Goal: Task Accomplishment & Management: Complete application form

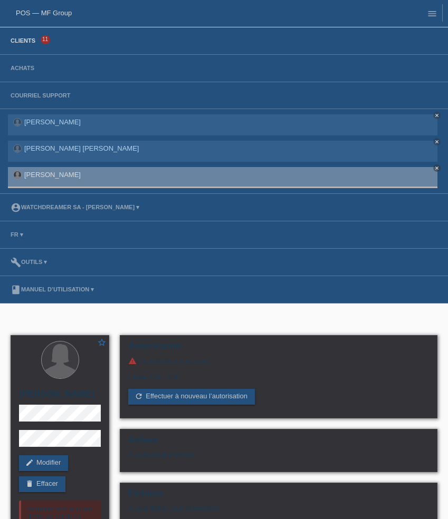
click at [24, 39] on link "Clients" at bounding box center [22, 40] width 35 height 6
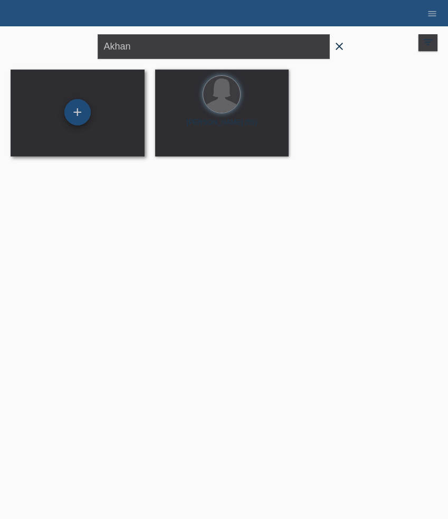
click at [71, 112] on div "+" at bounding box center [77, 112] width 26 height 26
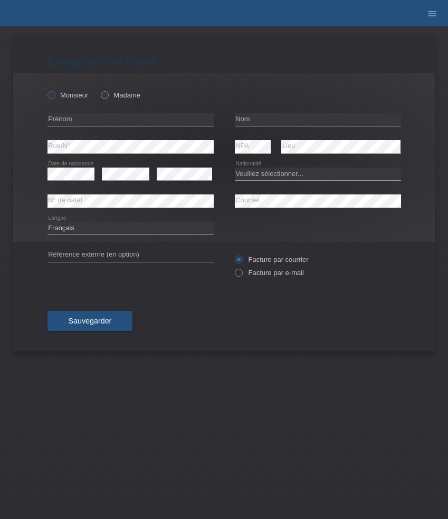
click at [69, 96] on label "Monsieur" at bounding box center [67, 95] width 41 height 8
click at [54, 96] on input "Monsieur" at bounding box center [50, 94] width 7 height 7
radio input "true"
click at [134, 118] on input "text" at bounding box center [130, 119] width 166 height 13
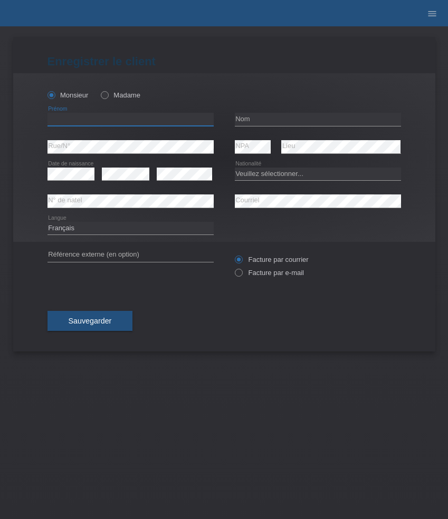
paste input "Marjan"
type input "Marjan"
click at [262, 119] on input "text" at bounding box center [318, 119] width 166 height 13
paste input "Milcanovic"
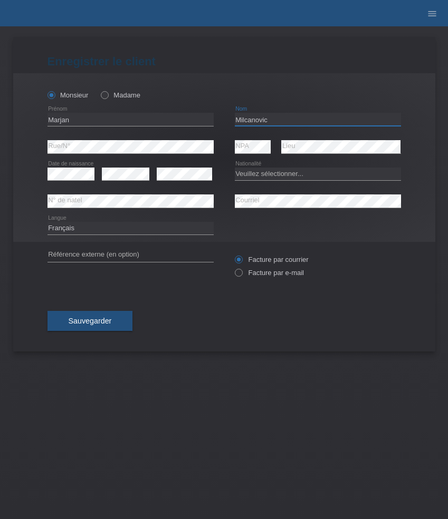
type input "Milcanovic"
click at [270, 172] on select "Veuillez sélectionner... [GEOGRAPHIC_DATA] [GEOGRAPHIC_DATA] [GEOGRAPHIC_DATA] …" at bounding box center [318, 174] width 166 height 13
select select "RS"
click at [235, 168] on select "Veuillez sélectionner... [GEOGRAPHIC_DATA] [GEOGRAPHIC_DATA] [GEOGRAPHIC_DATA] …" at bounding box center [318, 174] width 166 height 13
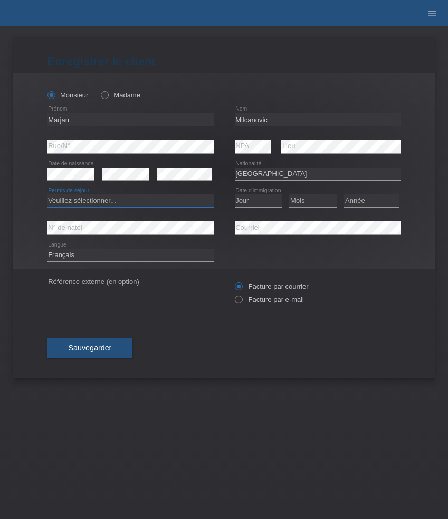
click at [129, 203] on select "Veuillez sélectionner... C B B - Statut de réfugié Autre" at bounding box center [130, 201] width 166 height 13
select select "C"
click at [47, 195] on select "Veuillez sélectionner... C B B - Statut de réfugié Autre" at bounding box center [130, 201] width 166 height 13
click at [266, 206] on select "Jour 01 02 03 04 05 06 07 08 09 10 11" at bounding box center [258, 201] width 47 height 13
select select "10"
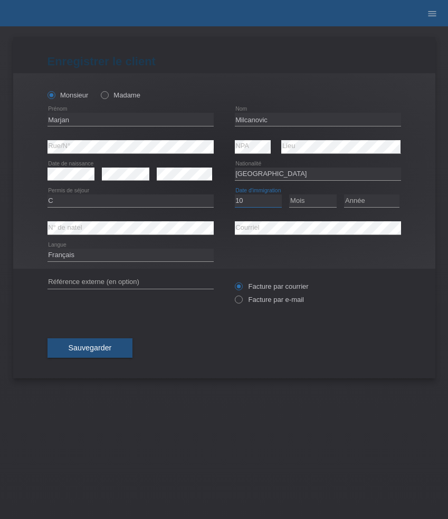
click at [235, 195] on select "Jour 01 02 03 04 05 06 07 08 09 10 11" at bounding box center [258, 201] width 47 height 13
click at [315, 197] on select "Mois 01 02 03 04 05 06 07 08 09 10 11" at bounding box center [312, 201] width 47 height 13
select select "04"
click at [289, 195] on select "Mois 01 02 03 04 05 06 07 08 09 10 11" at bounding box center [312, 201] width 47 height 13
click at [362, 202] on select "Année 2025 2024 2023 2022 2021 2020 2019 2018 2017 2016 2015 2014 2013 2012 201…" at bounding box center [371, 201] width 55 height 13
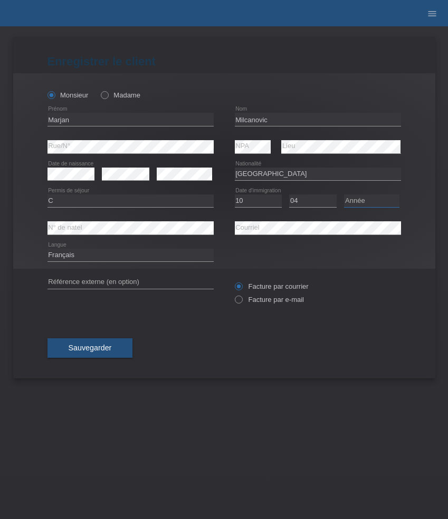
select select "2013"
click at [344, 195] on select "Année 2025 2024 2023 2022 2021 2020 2019 2018 2017 2016 2015 2014 2013 2012 201…" at bounding box center [371, 201] width 55 height 13
click at [111, 257] on select "Deutsch Français Italiano English" at bounding box center [130, 255] width 166 height 13
select select "de"
click at [47, 249] on select "Deutsch Français Italiano English" at bounding box center [130, 255] width 166 height 13
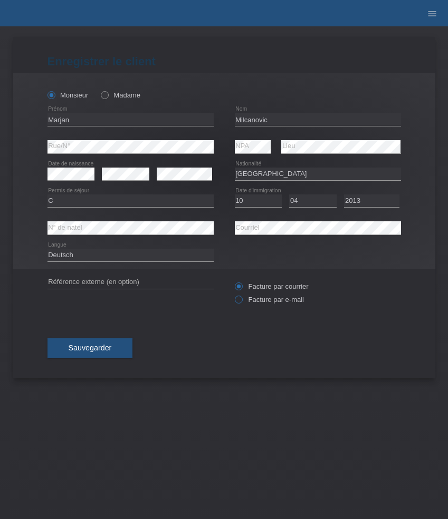
click at [255, 303] on label "Facture par e-mail" at bounding box center [269, 300] width 69 height 8
click at [241, 303] on input "Facture par e-mail" at bounding box center [238, 302] width 7 height 13
radio input "true"
click at [105, 347] on span "Sauvegarder" at bounding box center [90, 348] width 43 height 8
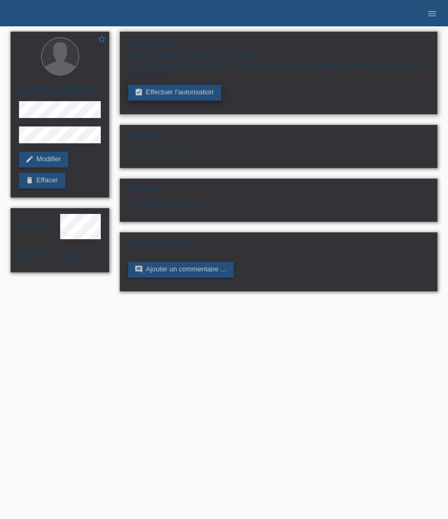
click at [192, 94] on link "assignment_turned_in Effectuer l’autorisation" at bounding box center [174, 93] width 92 height 16
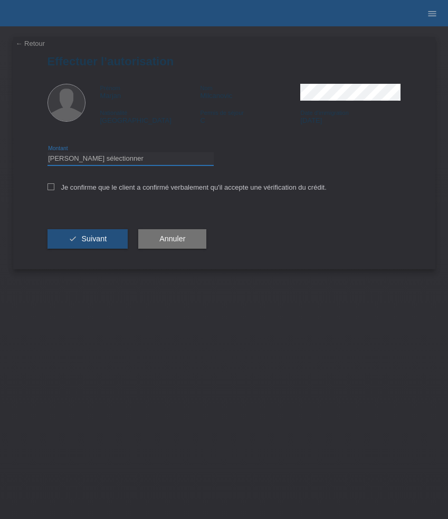
click at [162, 165] on select "Veuillez sélectionner CHF 1.00 - CHF 499.00 CHF 500.00 - CHF 1'999.00 CHF 2'000…" at bounding box center [130, 158] width 166 height 13
select select "3"
click at [47, 154] on select "Veuillez sélectionner CHF 1.00 - CHF 499.00 CHF 500.00 - CHF 1'999.00 CHF 2'000…" at bounding box center [130, 158] width 166 height 13
click at [125, 190] on label "Je confirme que le client a confirmé verbalement qu'il accepte une vérification…" at bounding box center [186, 187] width 279 height 8
click at [54, 190] on input "Je confirme que le client a confirmé verbalement qu'il accepte une vérification…" at bounding box center [50, 186] width 7 height 7
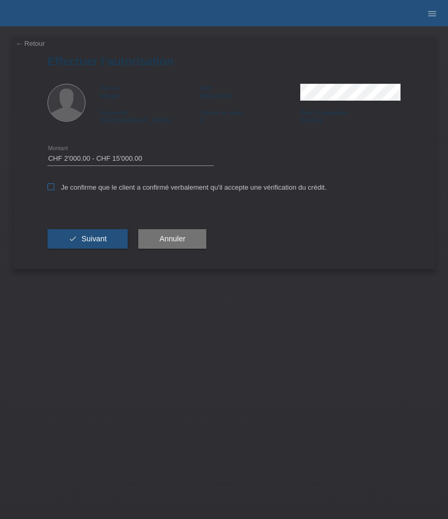
checkbox input "true"
click at [101, 240] on span "Suivant" at bounding box center [93, 239] width 25 height 8
